Goal: Transaction & Acquisition: Purchase product/service

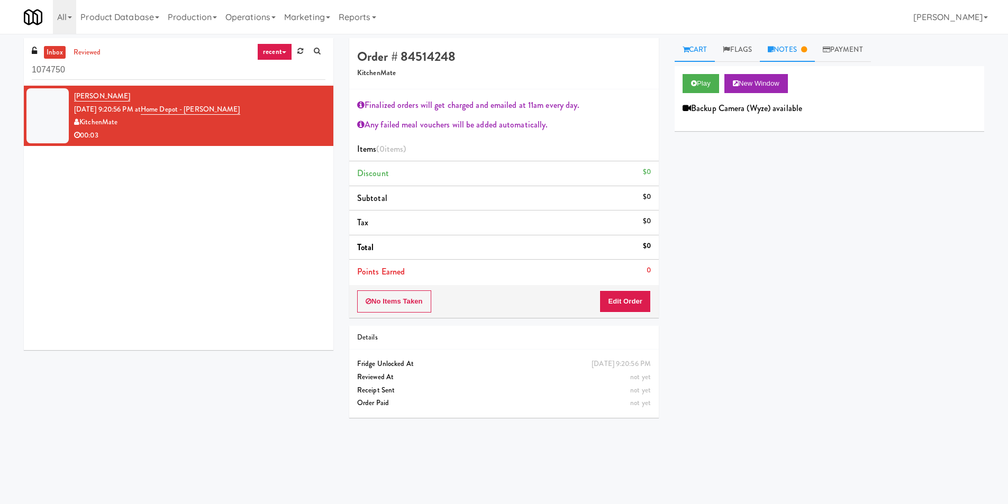
click at [782, 59] on link "Notes" at bounding box center [787, 50] width 55 height 24
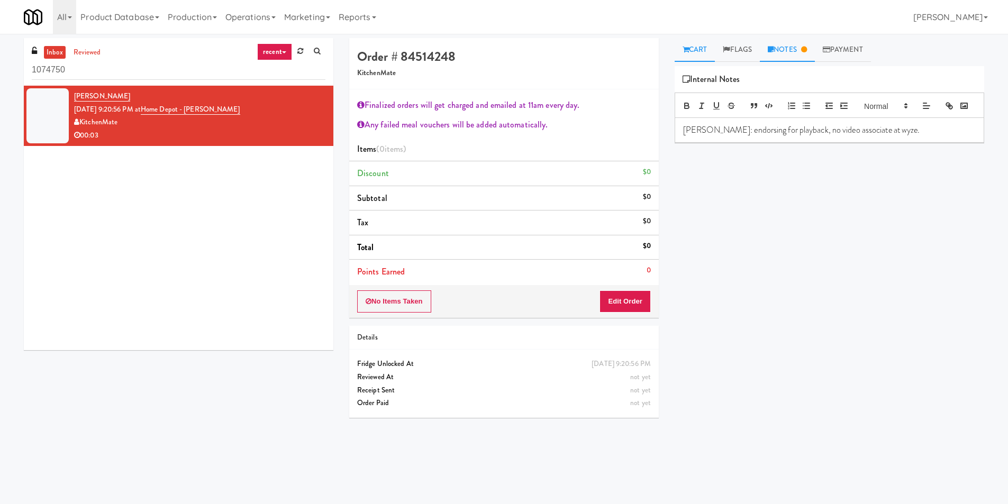
click at [693, 49] on link "Cart" at bounding box center [694, 50] width 41 height 24
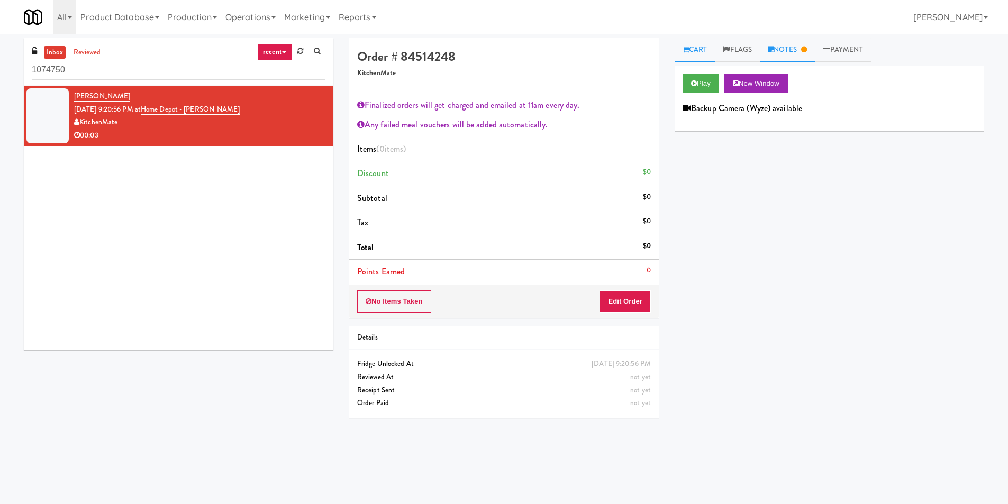
click at [783, 43] on link "Notes" at bounding box center [787, 50] width 55 height 24
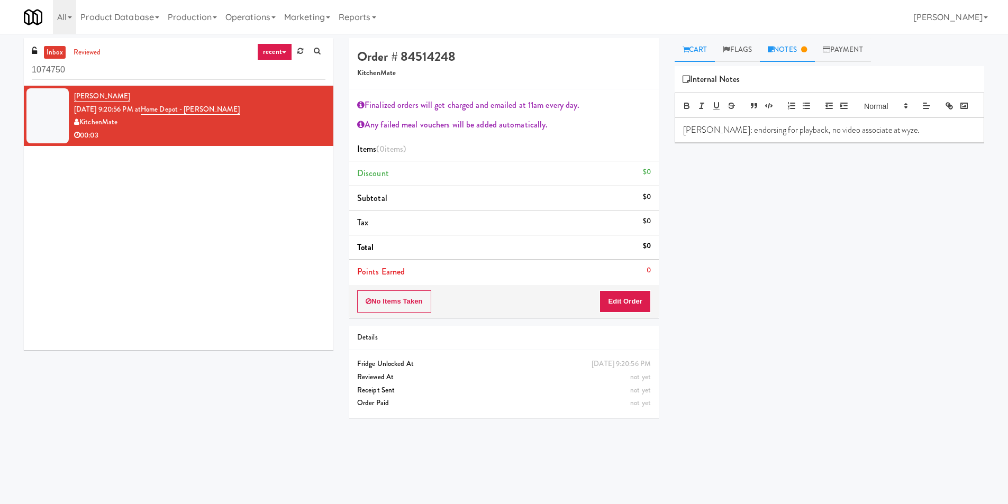
click at [693, 44] on link "Cart" at bounding box center [694, 50] width 41 height 24
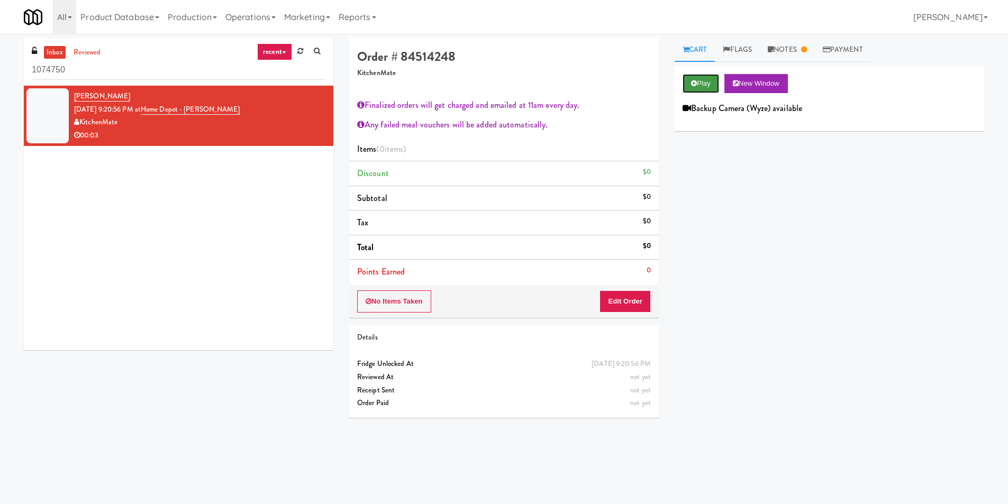
click at [705, 75] on button "Play" at bounding box center [700, 83] width 36 height 19
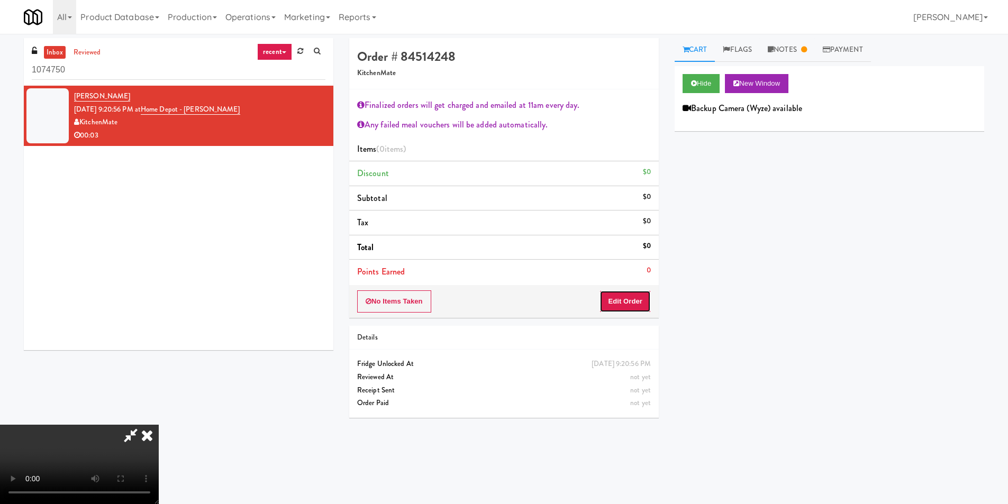
click at [643, 309] on button "Edit Order" at bounding box center [624, 301] width 51 height 22
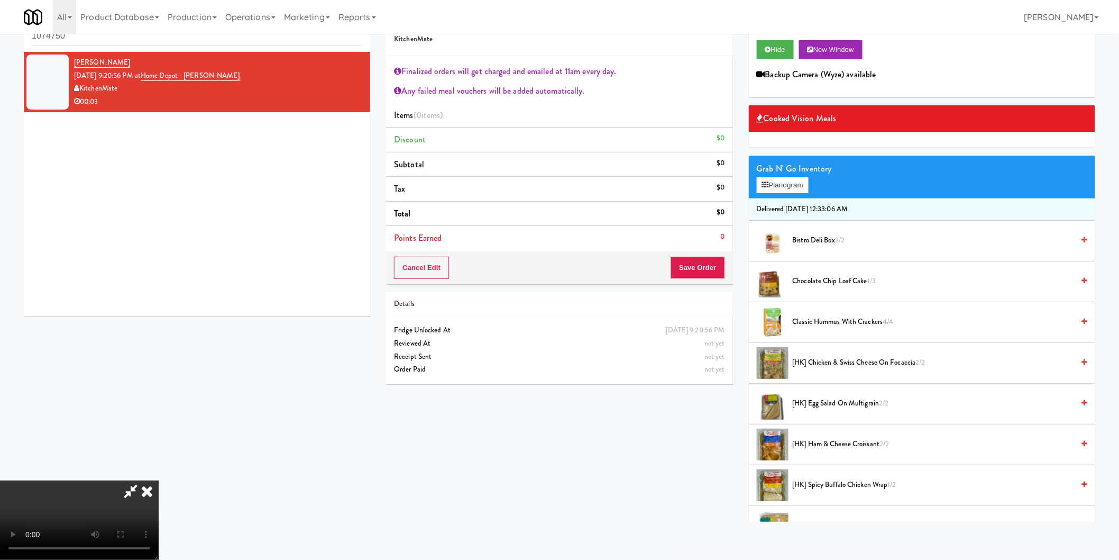
click at [822, 281] on span "Chocolate Chip Loaf Cake 1/3" at bounding box center [933, 281] width 281 height 13
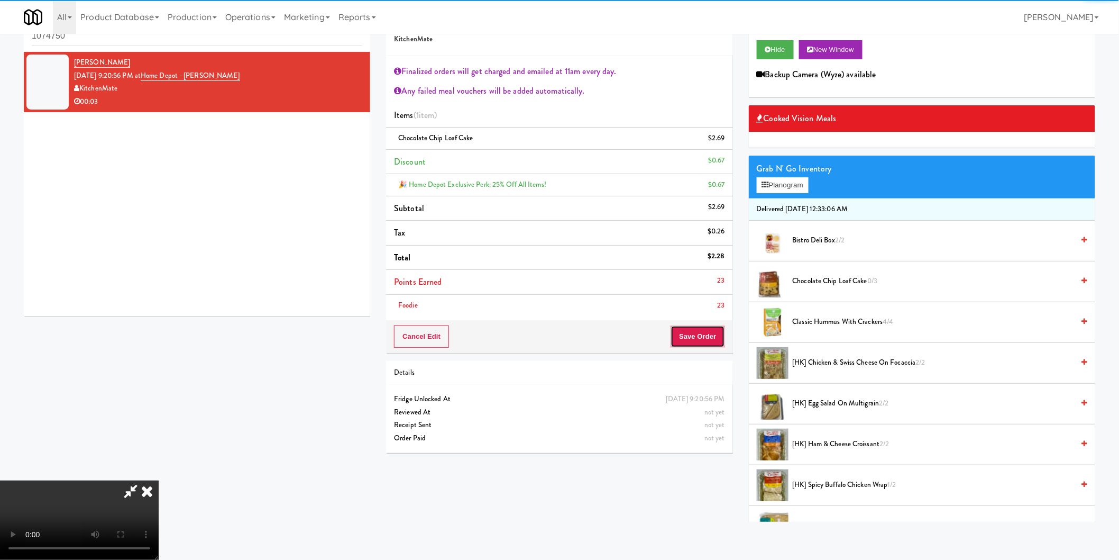
click at [704, 337] on button "Save Order" at bounding box center [698, 336] width 54 height 22
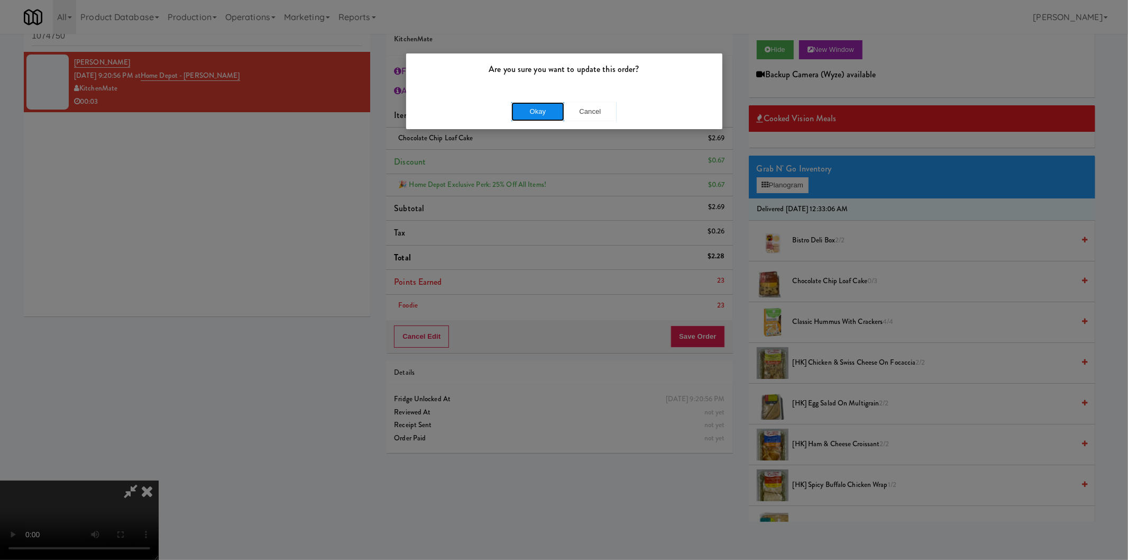
click at [544, 109] on button "Okay" at bounding box center [537, 111] width 53 height 19
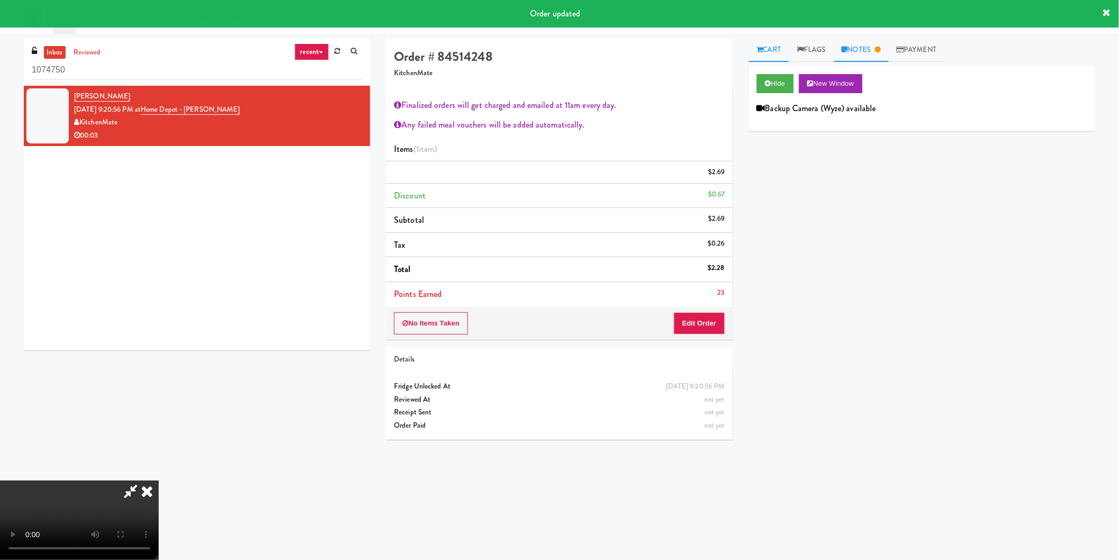
click at [858, 41] on link "Notes" at bounding box center [861, 50] width 55 height 24
